Goal: Task Accomplishment & Management: Use online tool/utility

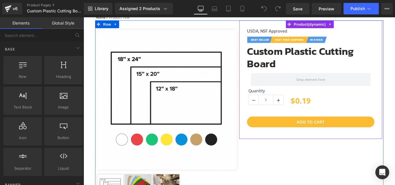
scroll to position [58, 0]
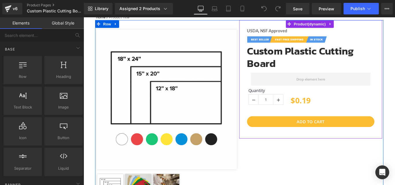
click at [291, 146] on div "USDA, NSF Approved Heading Image Custom Plastic Cutting Board (P) Title Row Qua…" at bounding box center [338, 87] width 160 height 133
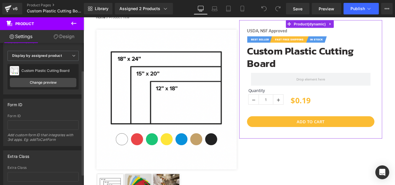
scroll to position [0, 0]
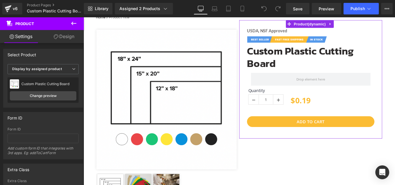
click at [64, 37] on link "Design" at bounding box center [64, 36] width 42 height 13
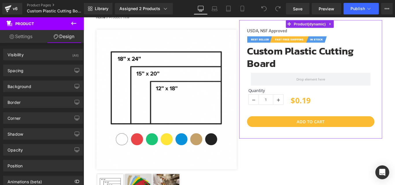
click at [16, 37] on link "Settings" at bounding box center [21, 36] width 42 height 13
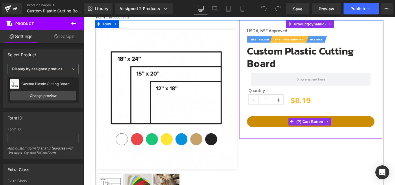
click at [291, 132] on button "Add To Cart" at bounding box center [338, 135] width 143 height 12
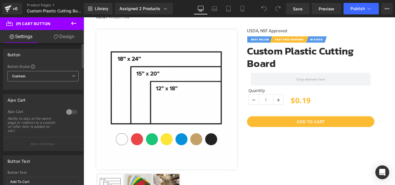
click at [24, 75] on b "Custom" at bounding box center [18, 76] width 13 height 5
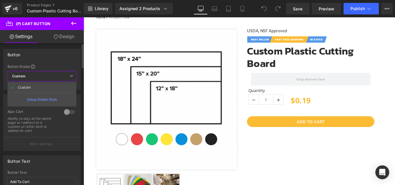
click at [24, 75] on b "Custom" at bounding box center [18, 76] width 13 height 5
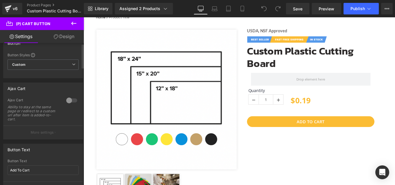
scroll to position [3, 0]
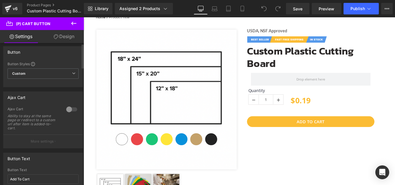
click at [66, 109] on div at bounding box center [72, 109] width 14 height 9
click at [71, 109] on div at bounding box center [72, 109] width 14 height 9
click at [28, 74] on span "Custom Setup Global Style" at bounding box center [43, 73] width 71 height 10
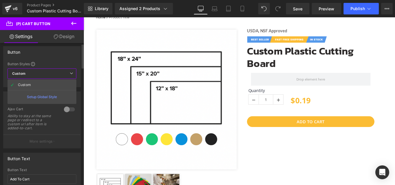
click at [28, 74] on span "Custom Setup Global Style" at bounding box center [42, 73] width 69 height 10
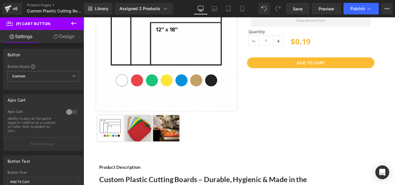
scroll to position [29, 0]
